Goal: Task Accomplishment & Management: Use online tool/utility

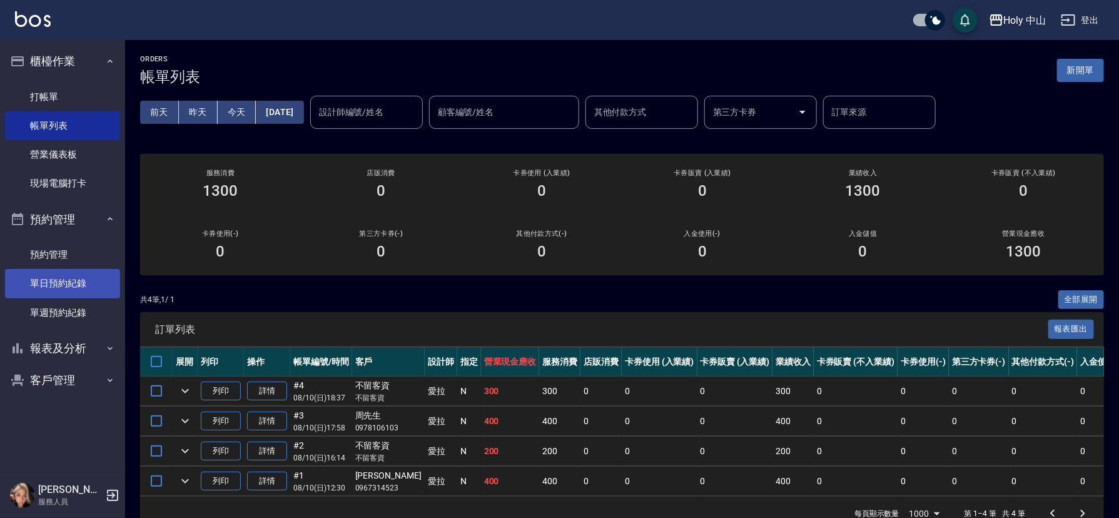
click at [69, 283] on link "單日預約紀錄" at bounding box center [62, 283] width 115 height 29
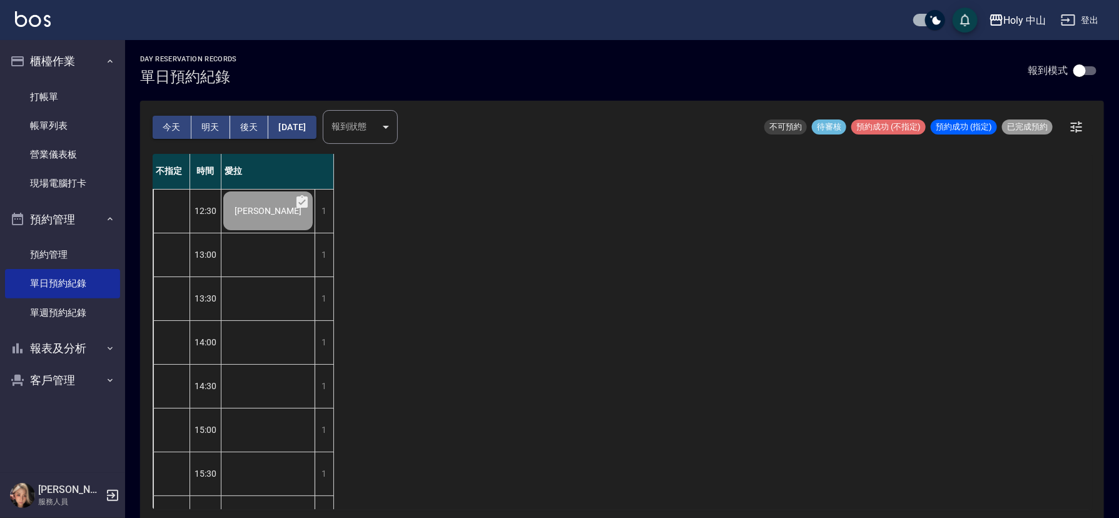
click at [205, 124] on button "明天" at bounding box center [210, 127] width 39 height 23
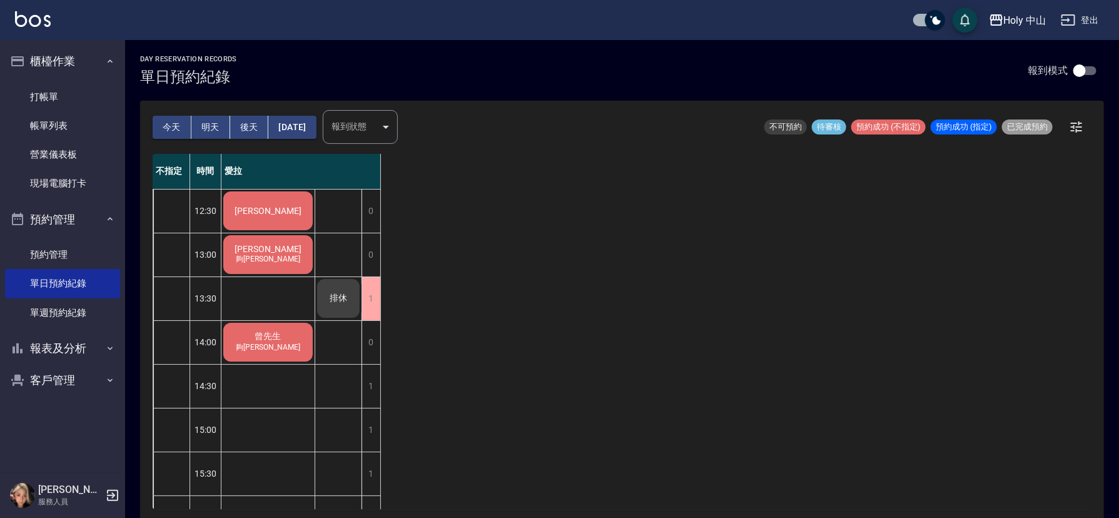
click at [250, 126] on button "後天" at bounding box center [249, 127] width 39 height 23
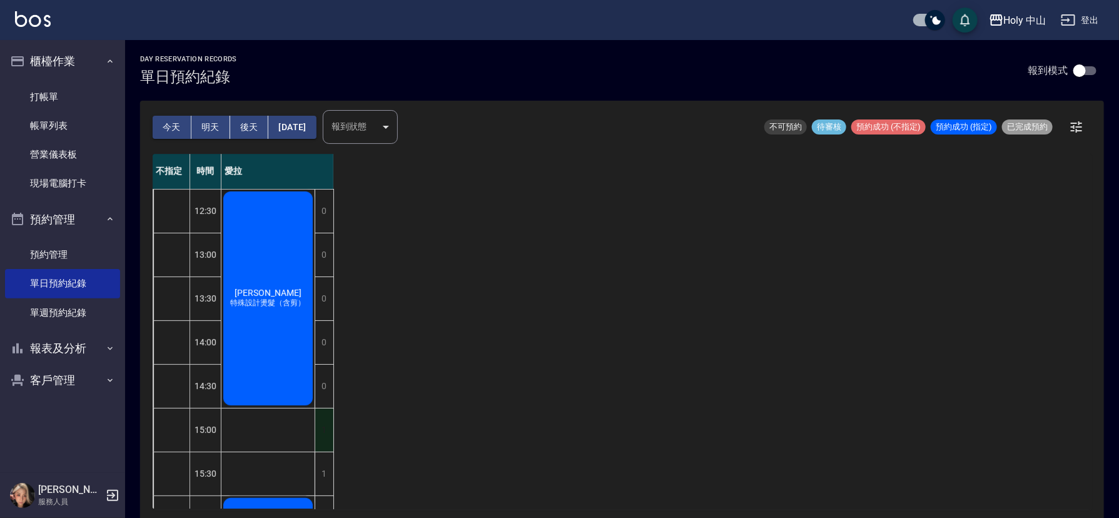
click at [319, 422] on div "1" at bounding box center [324, 429] width 19 height 43
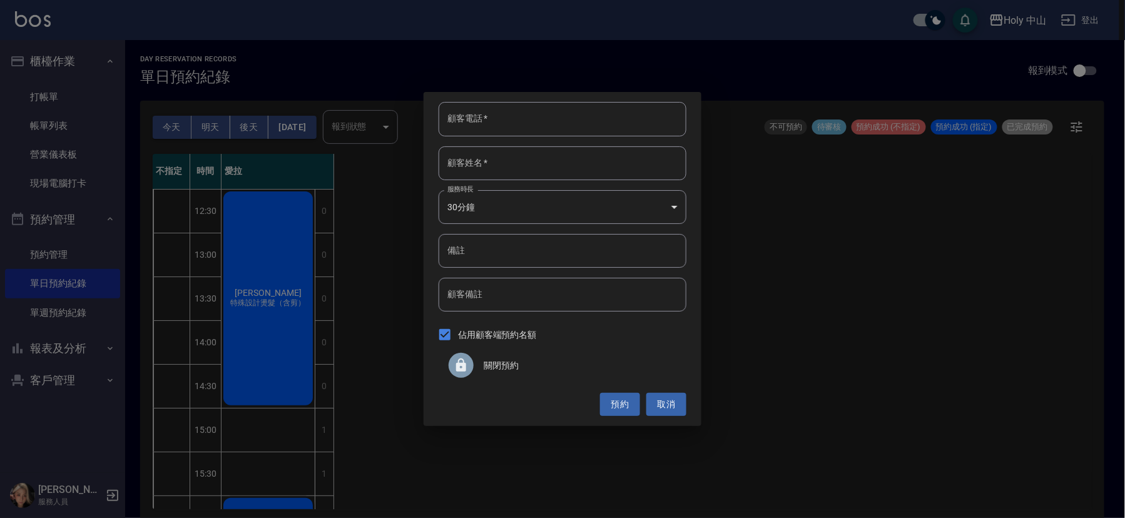
click at [470, 367] on div at bounding box center [460, 365] width 25 height 25
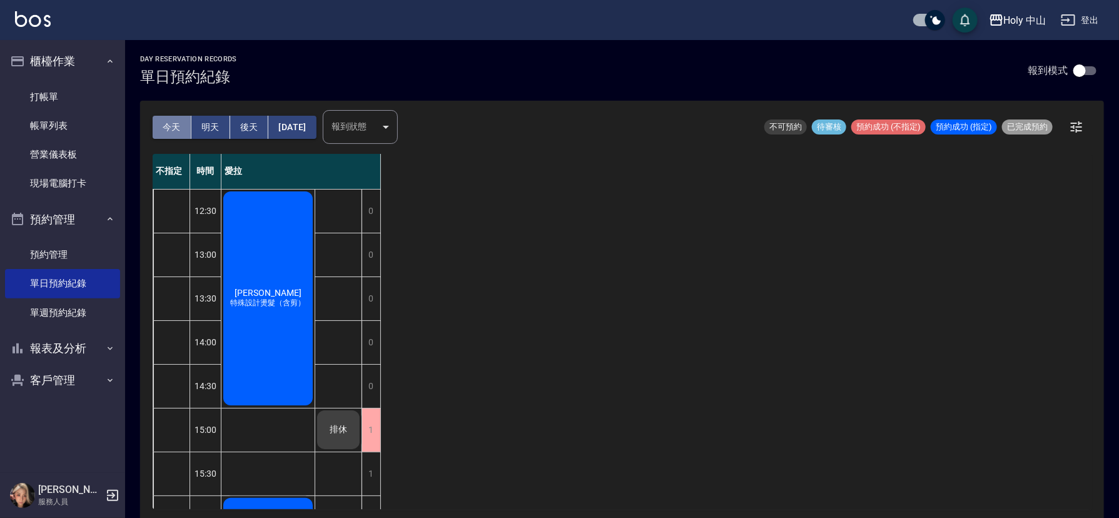
click at [160, 128] on button "今天" at bounding box center [172, 127] width 39 height 23
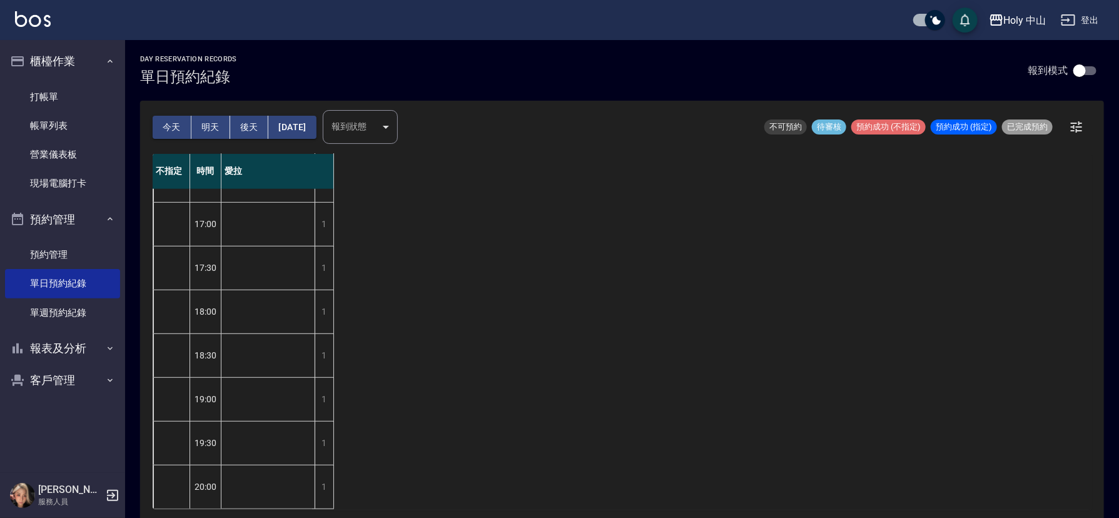
scroll to position [394, 0]
click at [79, 122] on link "帳單列表" at bounding box center [62, 125] width 115 height 29
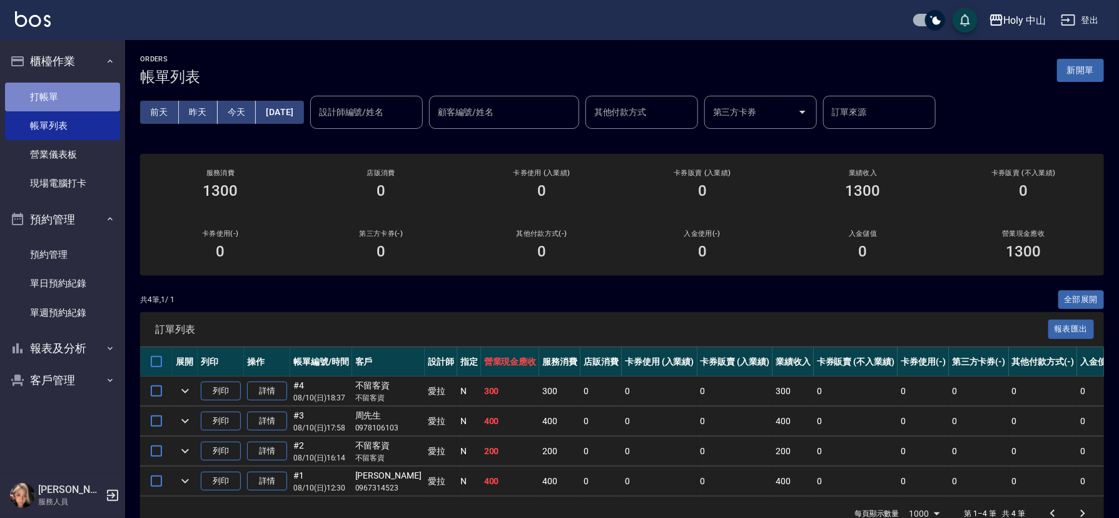
click at [67, 93] on link "打帳單" at bounding box center [62, 97] width 115 height 29
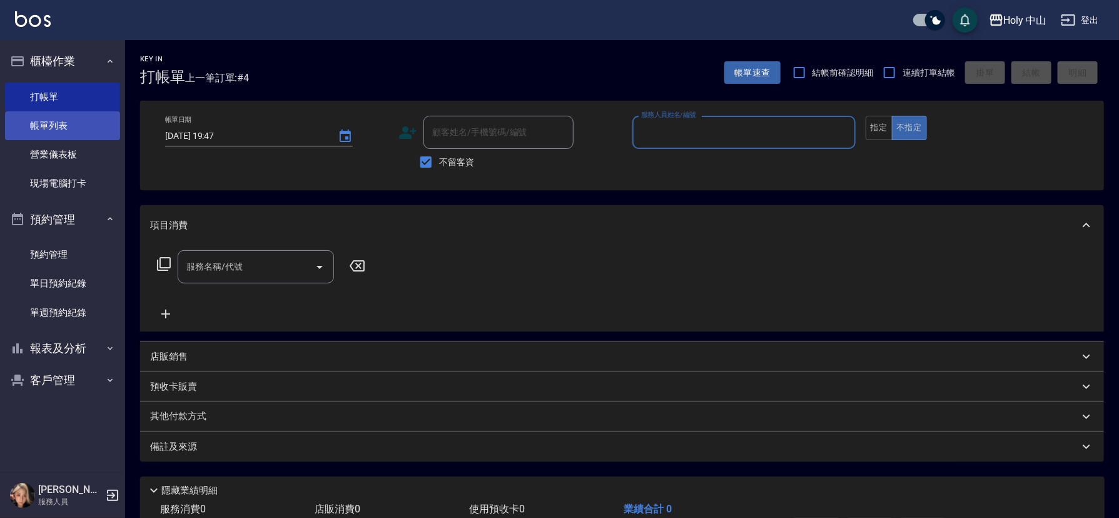
click at [80, 128] on link "帳單列表" at bounding box center [62, 125] width 115 height 29
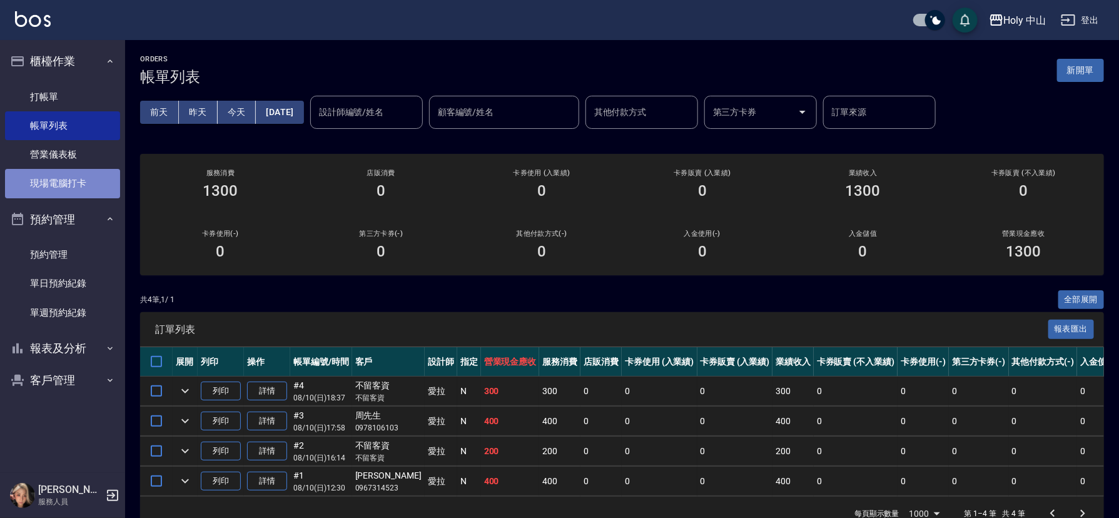
click at [80, 186] on link "現場電腦打卡" at bounding box center [62, 183] width 115 height 29
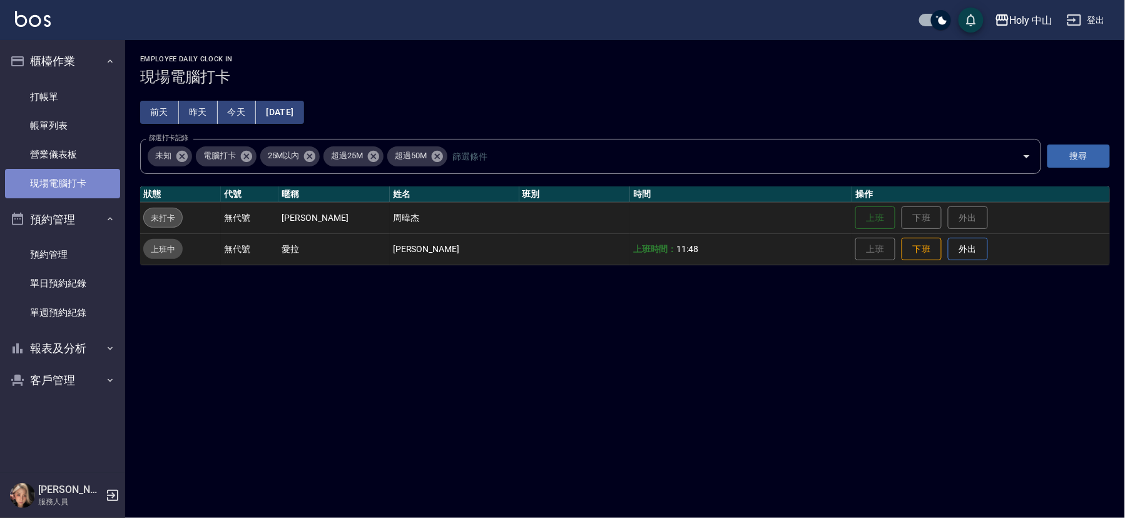
click at [80, 186] on link "現場電腦打卡" at bounding box center [62, 183] width 115 height 29
drag, startPoint x: 80, startPoint y: 186, endPoint x: 0, endPoint y: 248, distance: 101.6
click at [0, 248] on nav "櫃檯作業 打帳單 帳單列表 營業儀表板 現場電腦打卡 預約管理 預約管理 單日預約紀錄 單週預約紀錄 報表及分析 報表目錄 店家日報表 店家排行榜 設計師日報…" at bounding box center [62, 256] width 125 height 432
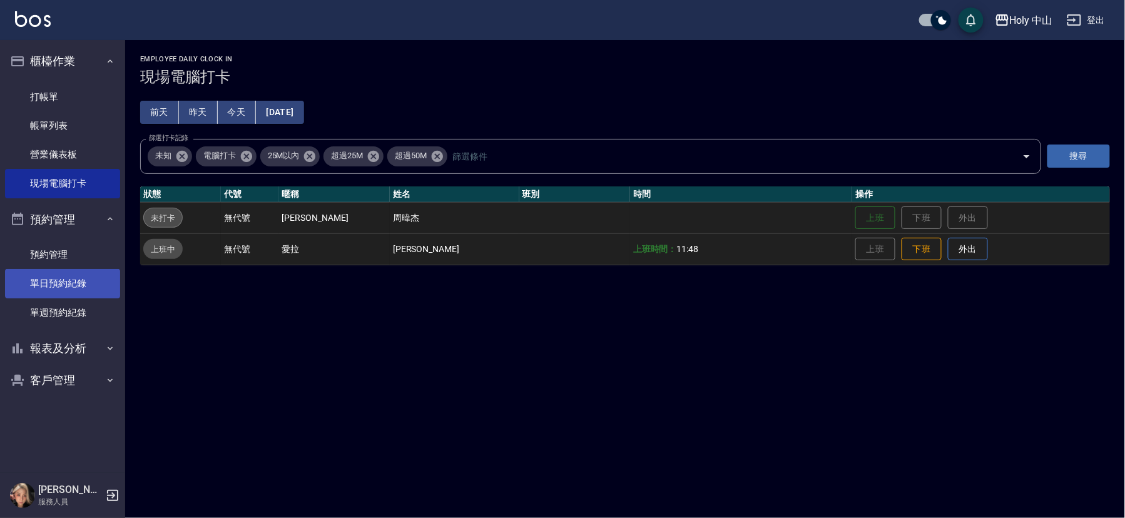
click at [67, 278] on link "單日預約紀錄" at bounding box center [62, 283] width 115 height 29
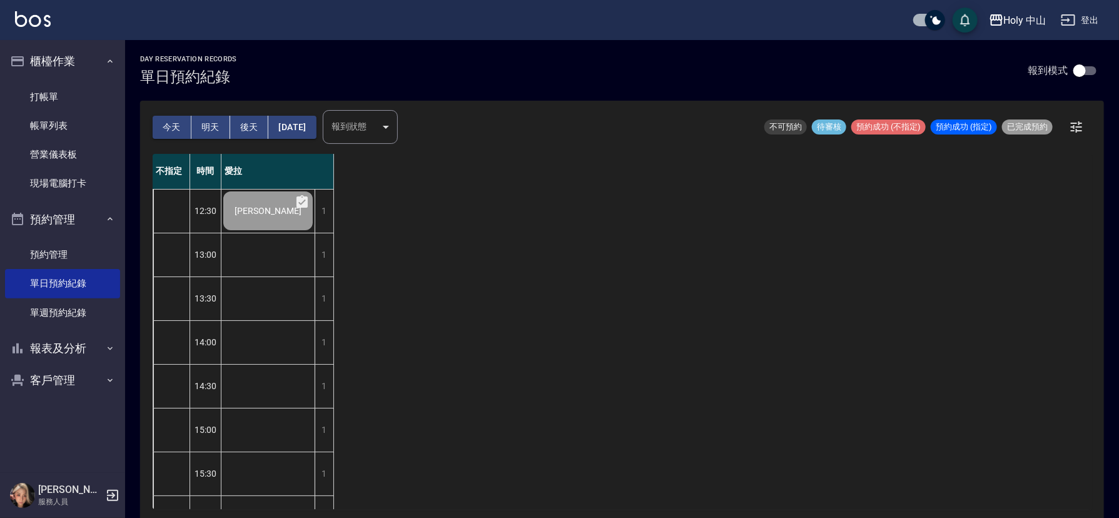
click at [207, 124] on button "明天" at bounding box center [210, 127] width 39 height 23
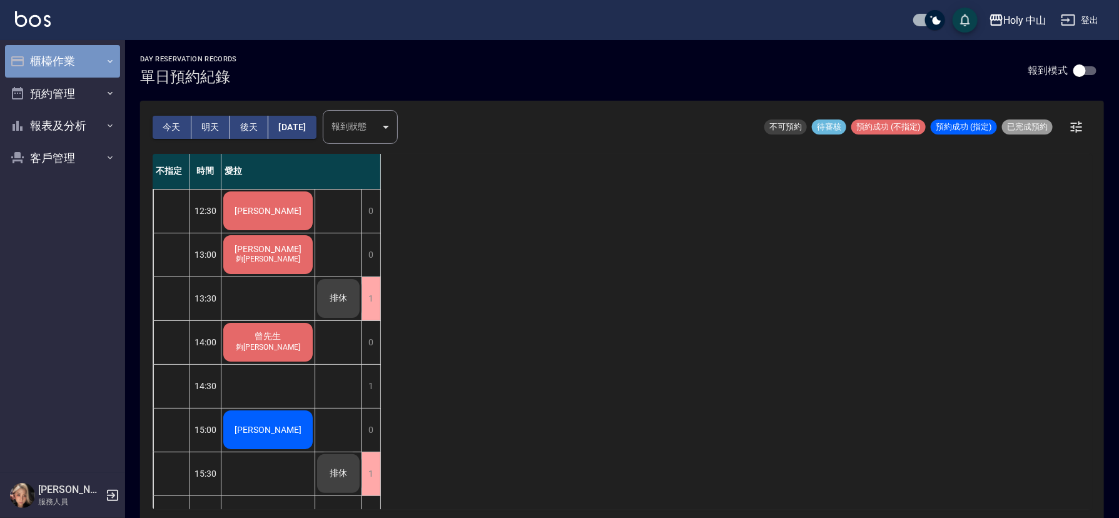
click at [102, 63] on button "櫃檯作業" at bounding box center [62, 61] width 115 height 33
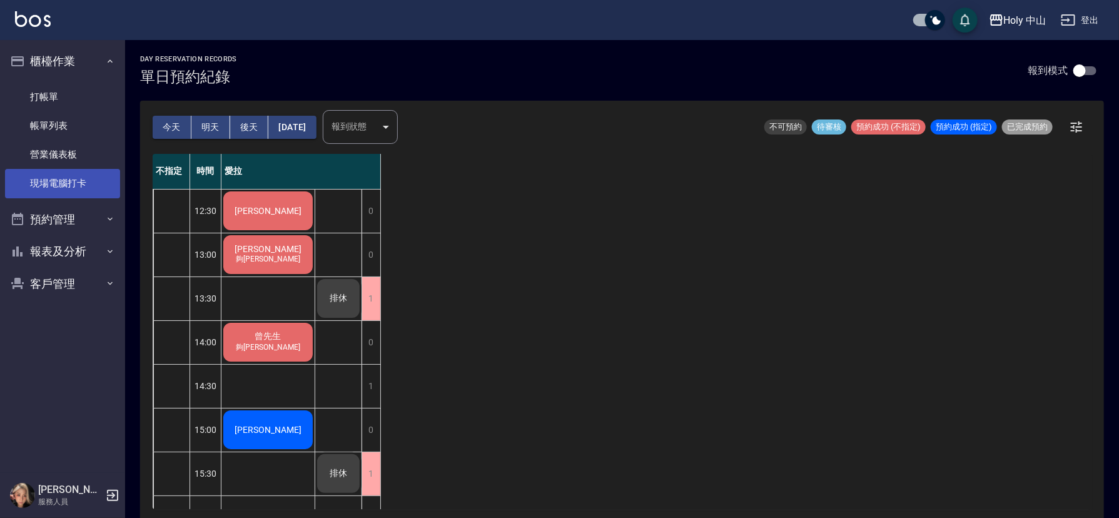
click at [64, 177] on link "現場電腦打卡" at bounding box center [62, 183] width 115 height 29
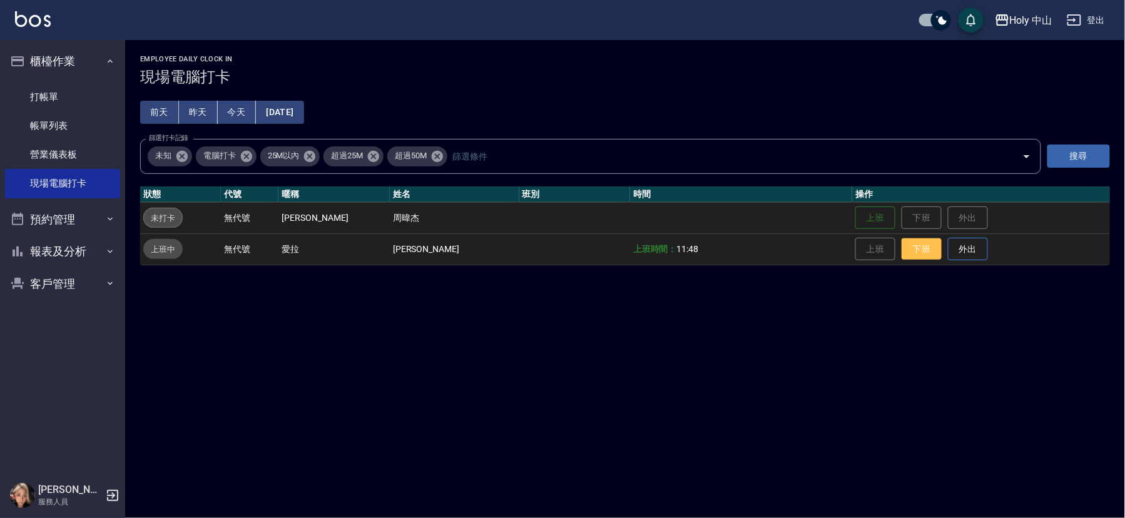
click at [901, 245] on button "下班" at bounding box center [921, 249] width 40 height 22
